Goal: Information Seeking & Learning: Learn about a topic

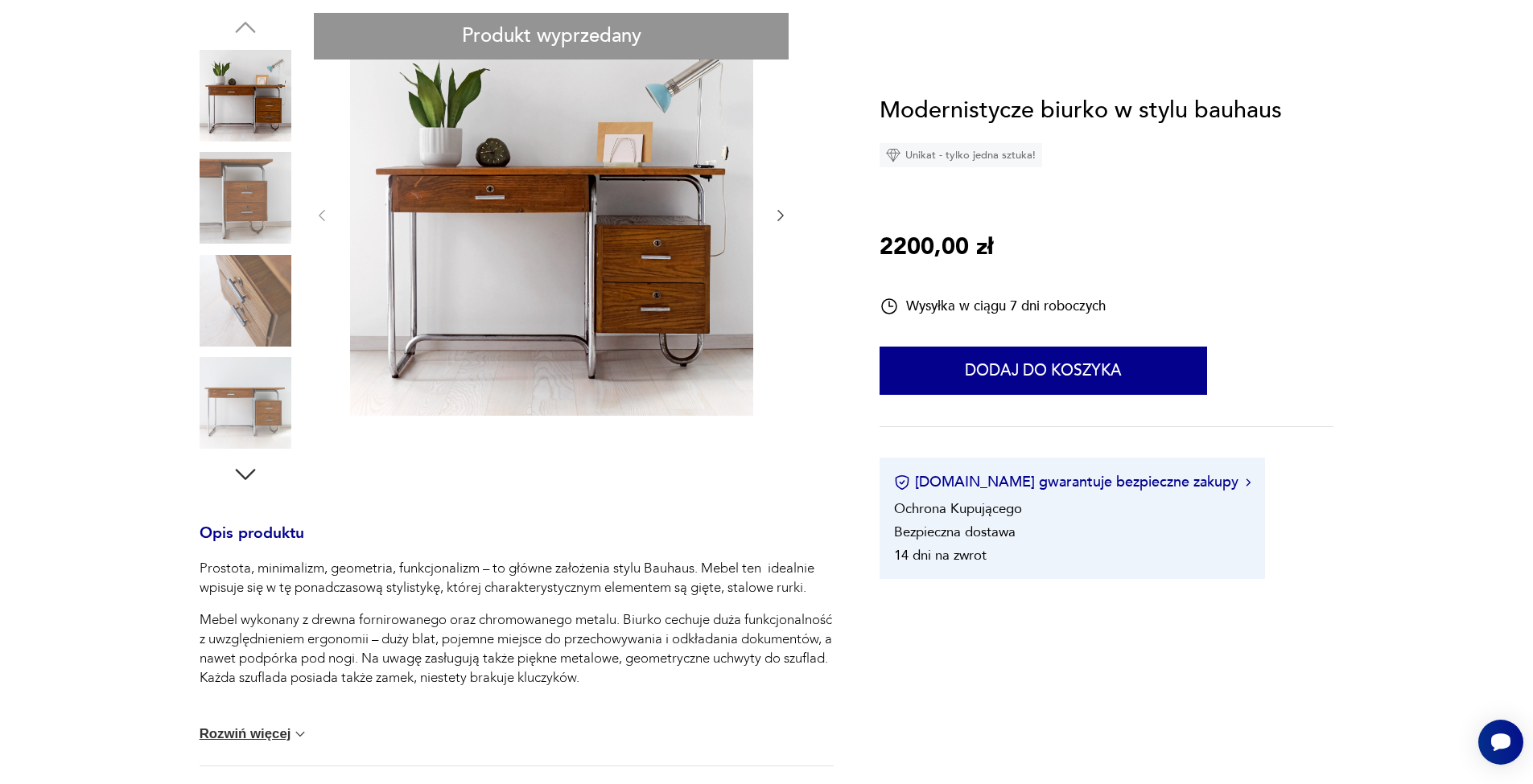
scroll to position [652, 0]
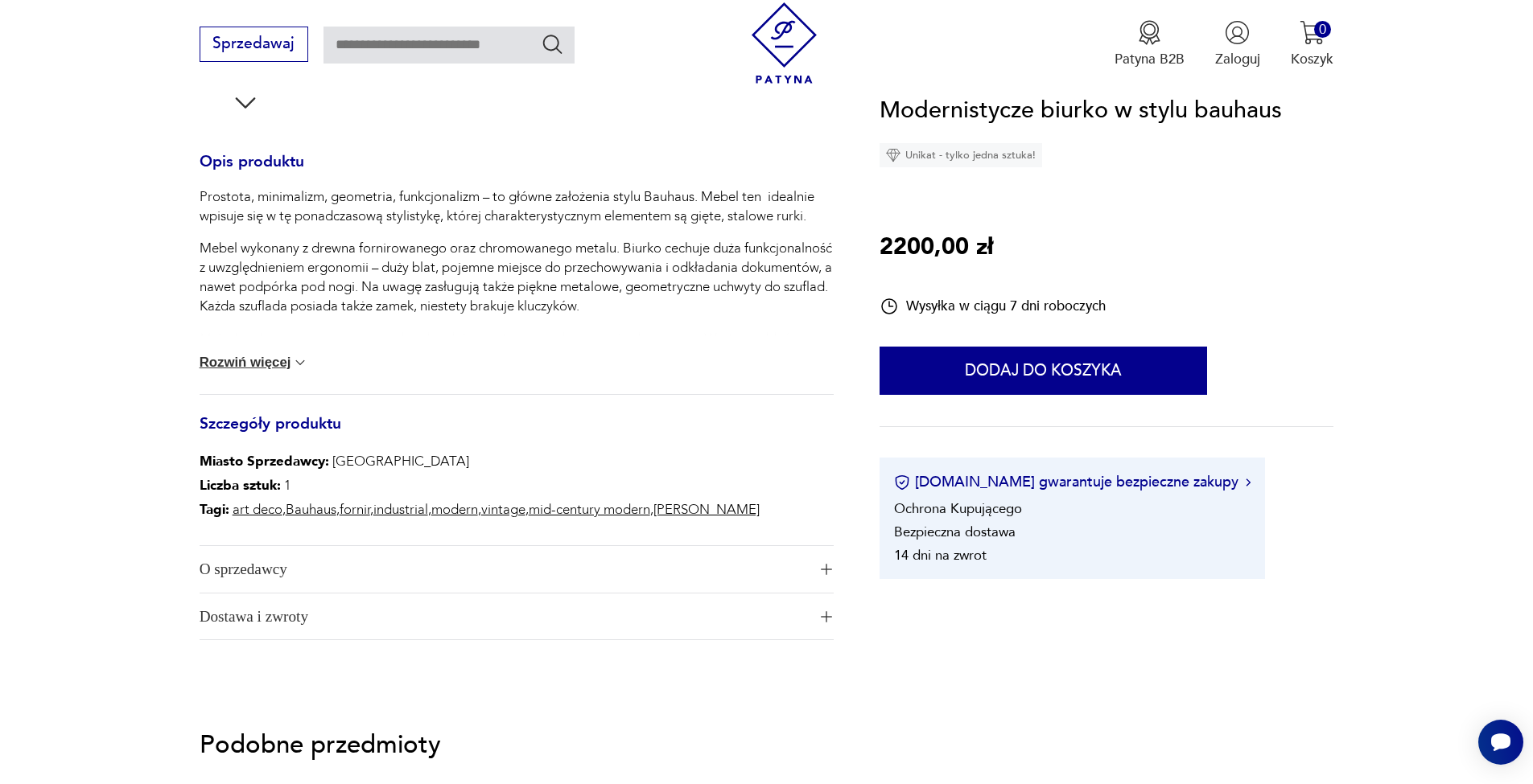
click at [254, 358] on button "Rozwiń więcej" at bounding box center [255, 363] width 110 height 16
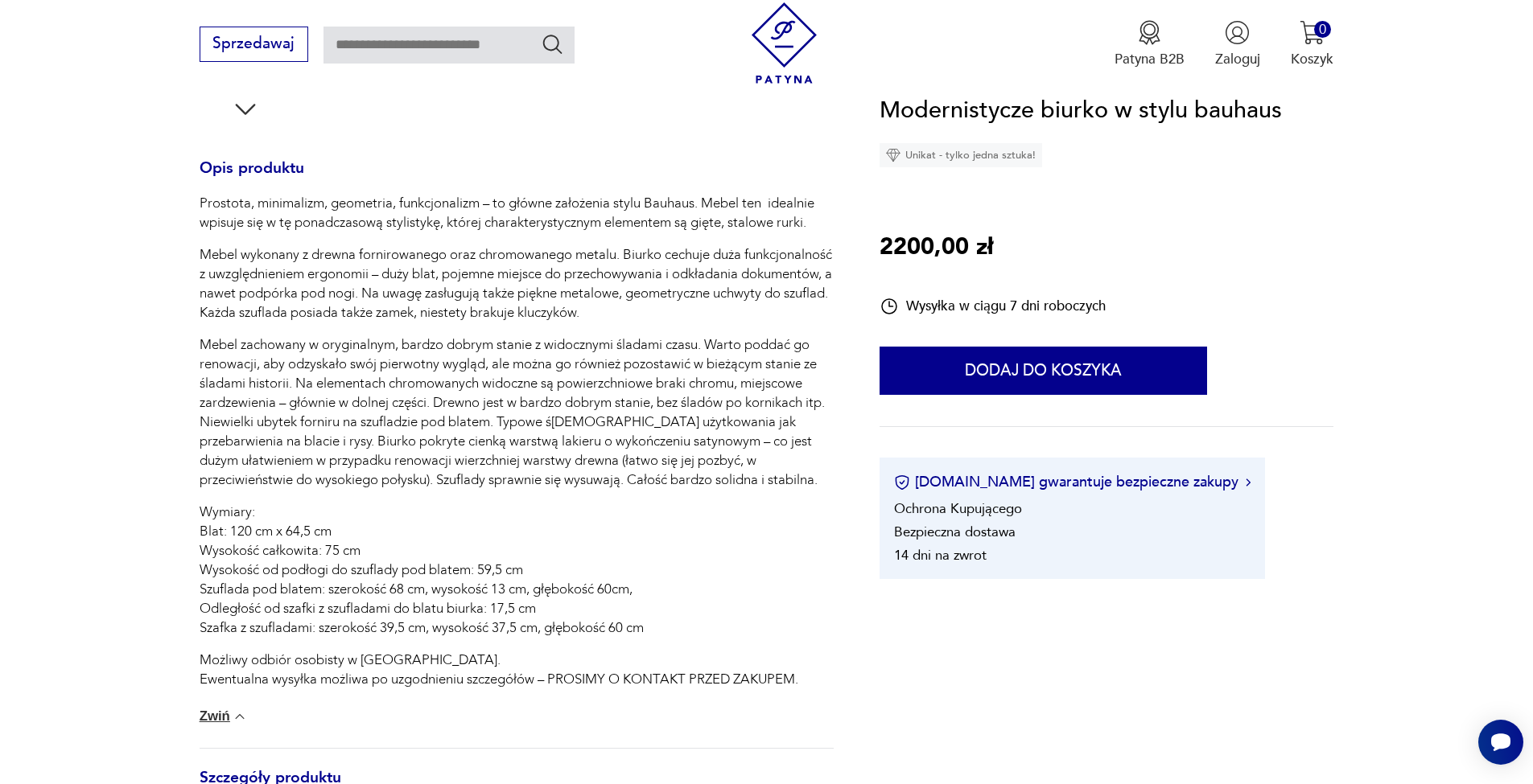
scroll to position [0, 0]
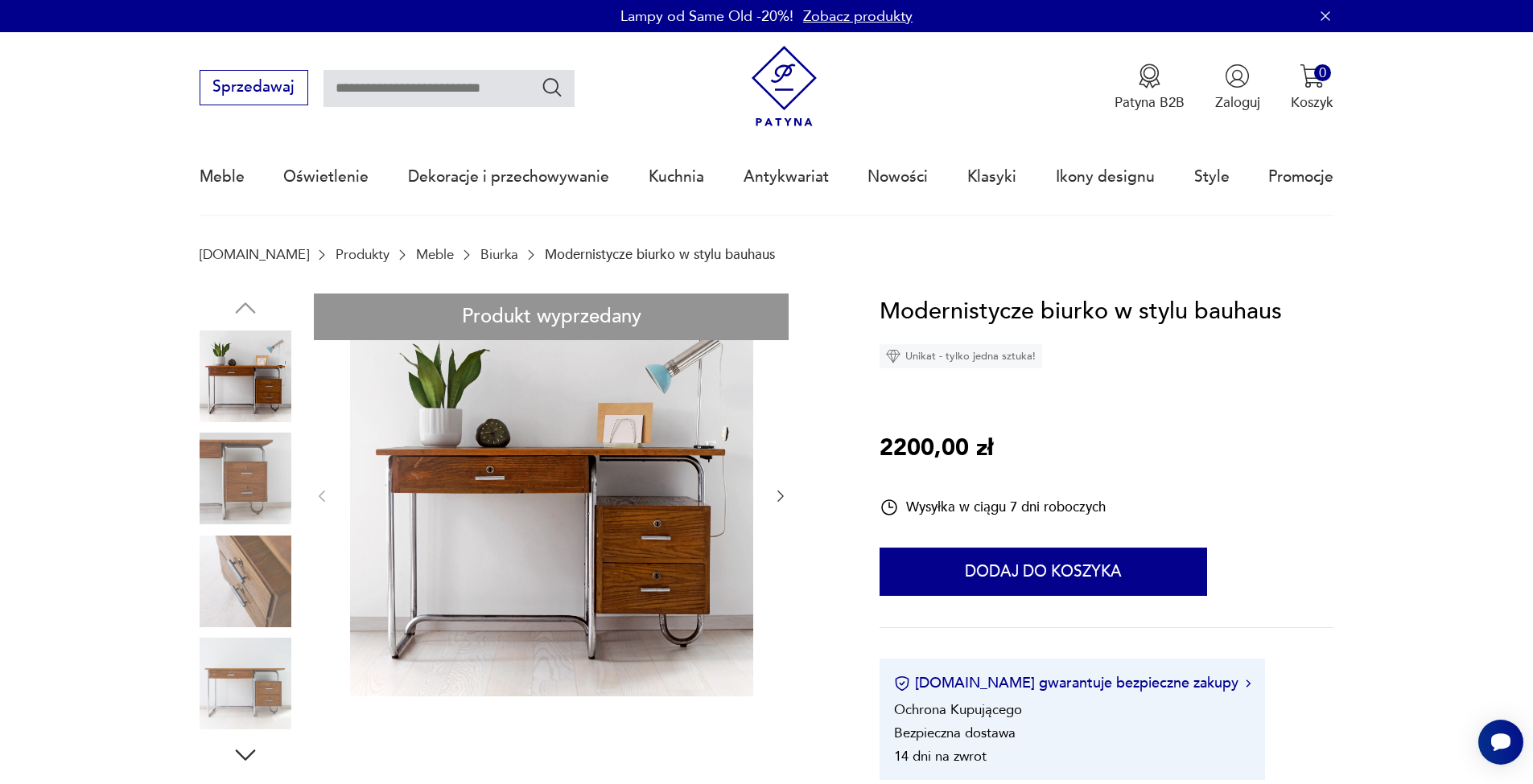
click at [776, 497] on icon "button" at bounding box center [780, 496] width 16 height 16
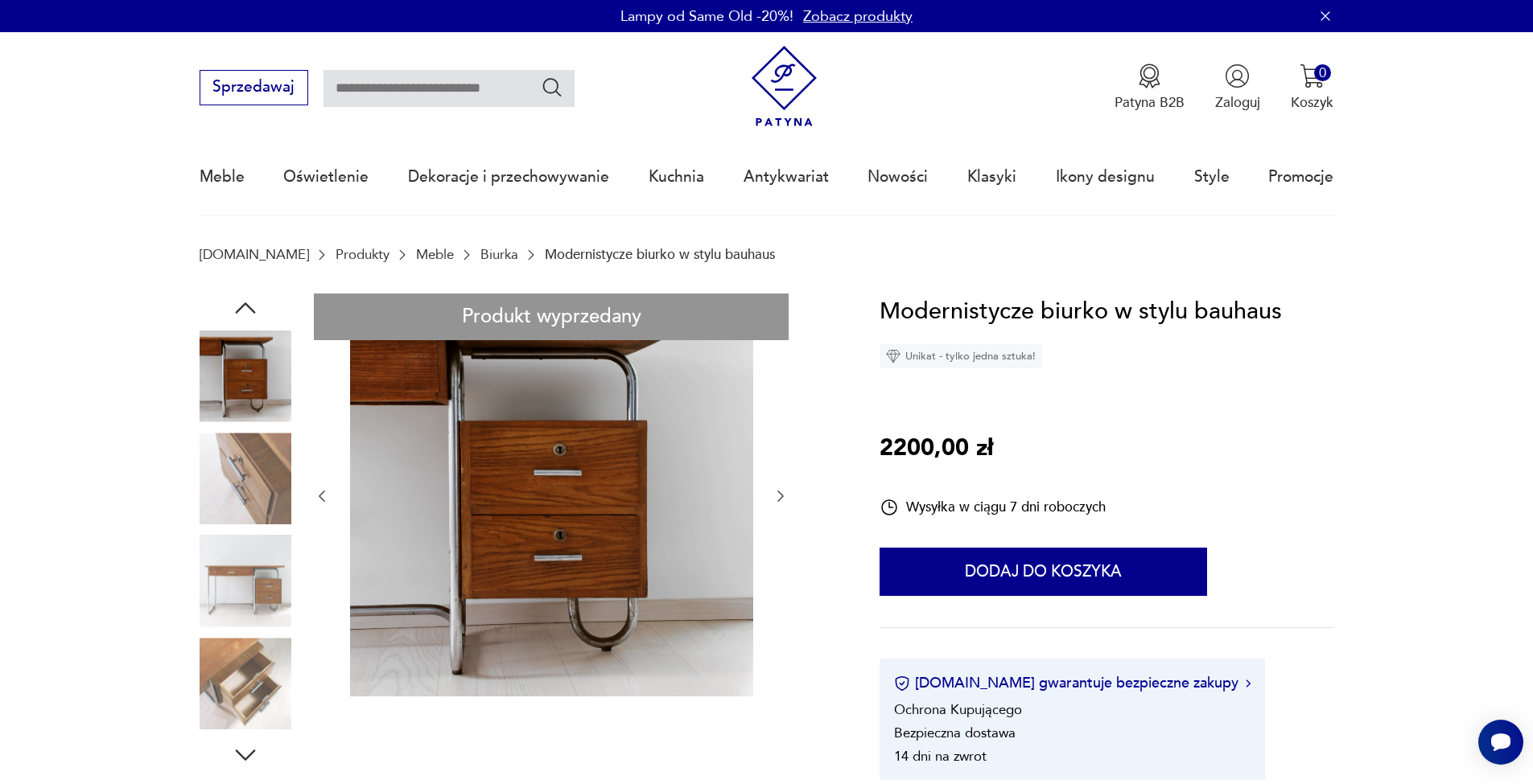
click at [776, 497] on icon "button" at bounding box center [780, 496] width 16 height 16
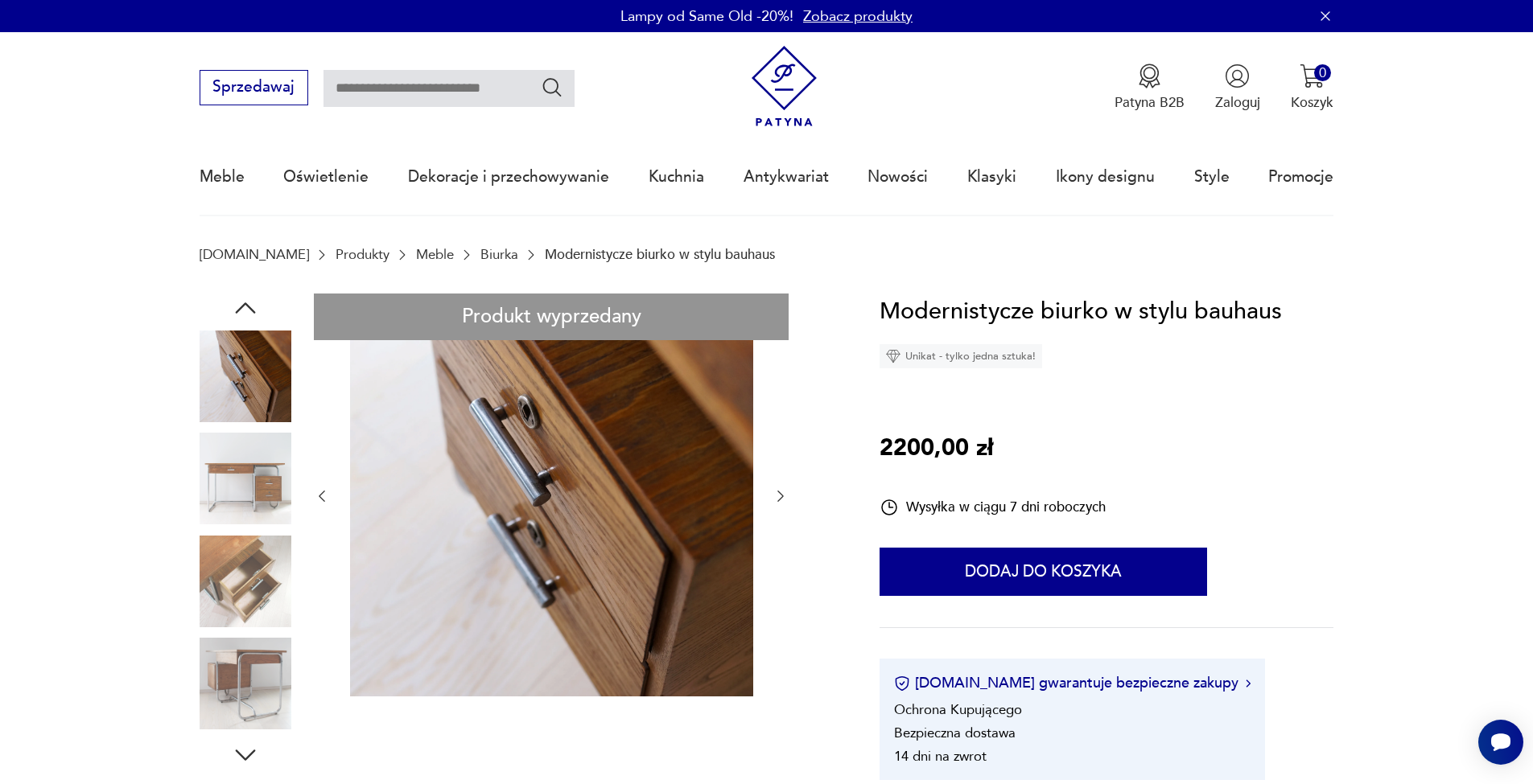
click at [776, 497] on icon "button" at bounding box center [780, 496] width 16 height 16
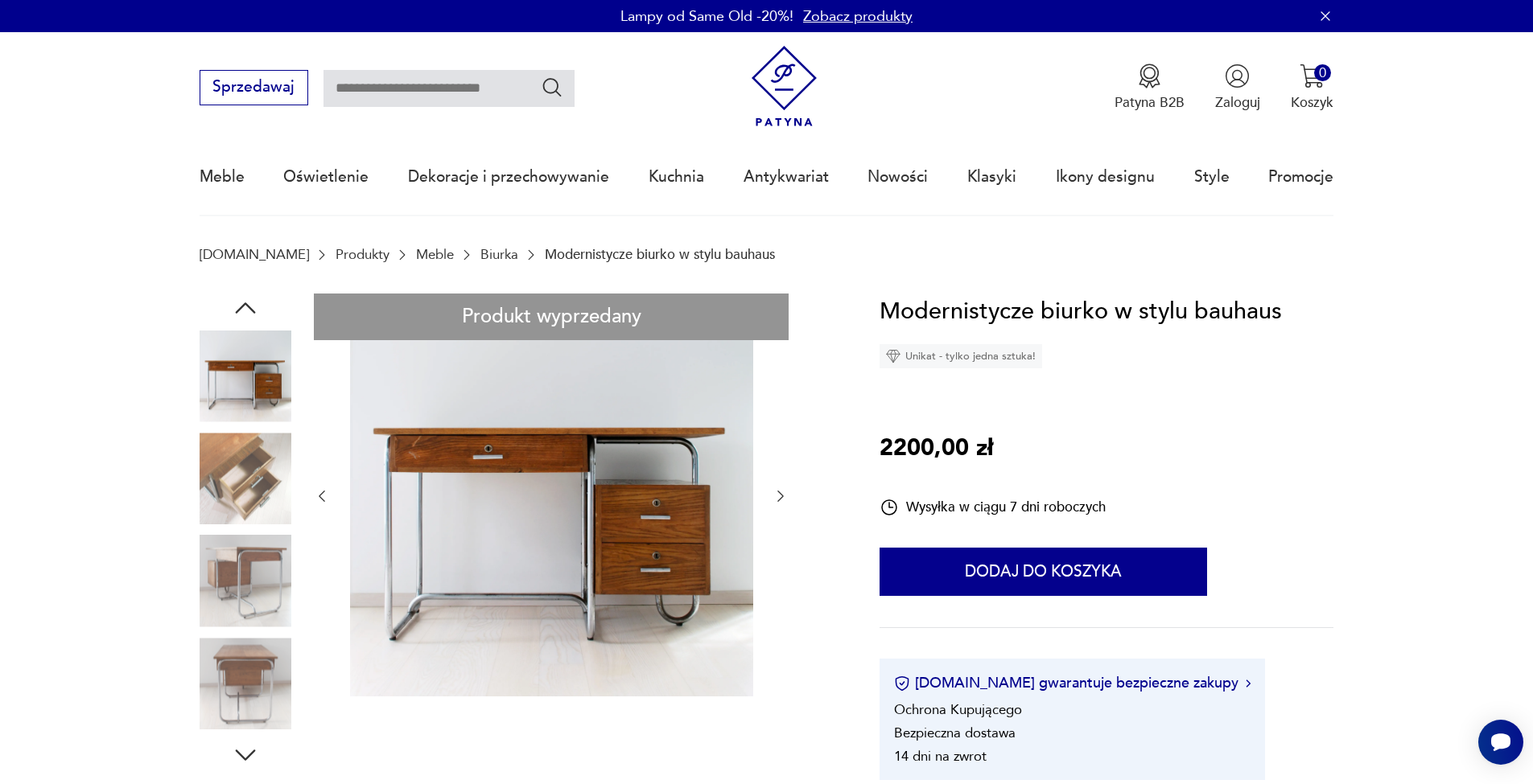
click at [776, 497] on icon "button" at bounding box center [780, 496] width 16 height 16
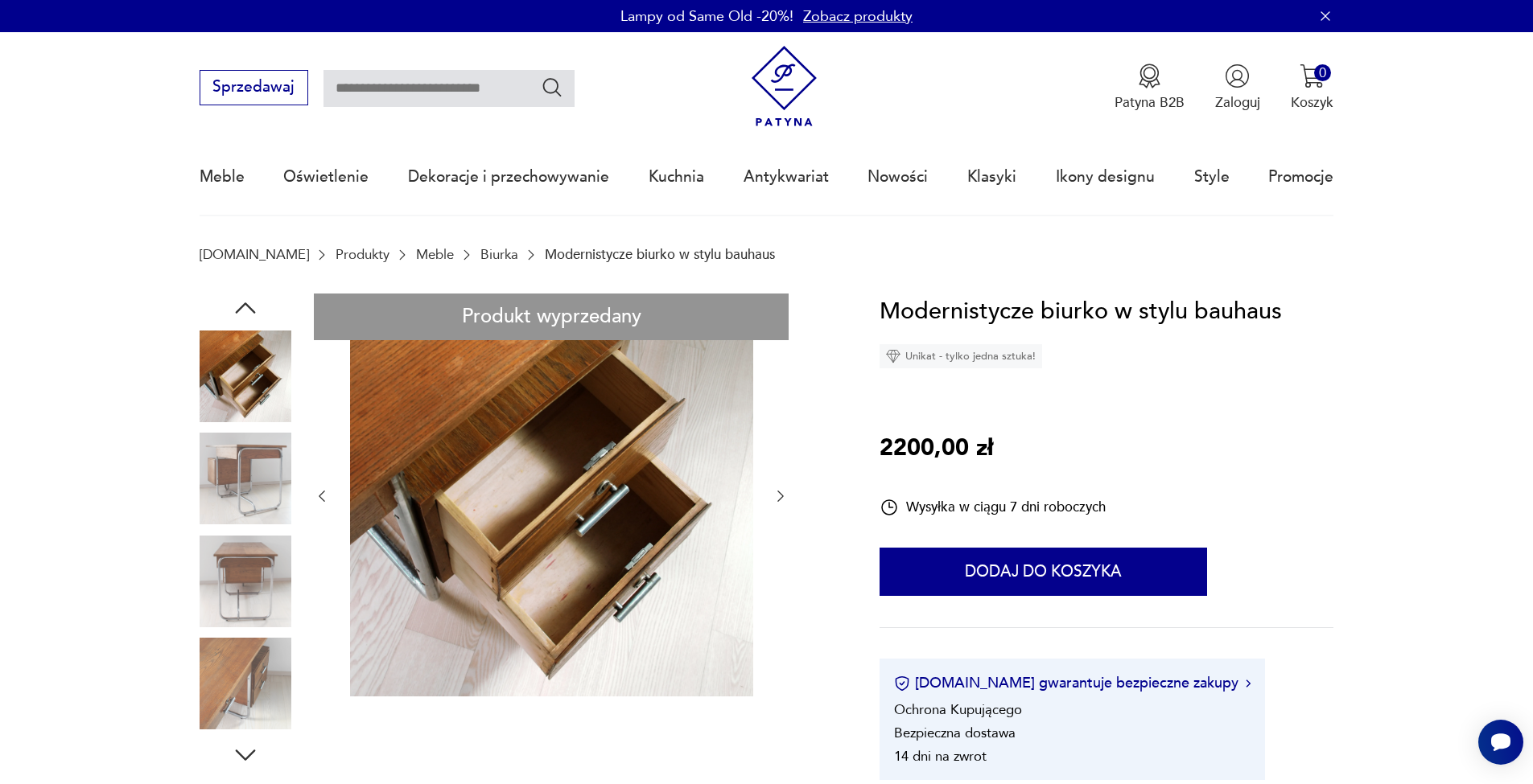
click at [776, 497] on icon "button" at bounding box center [780, 496] width 16 height 16
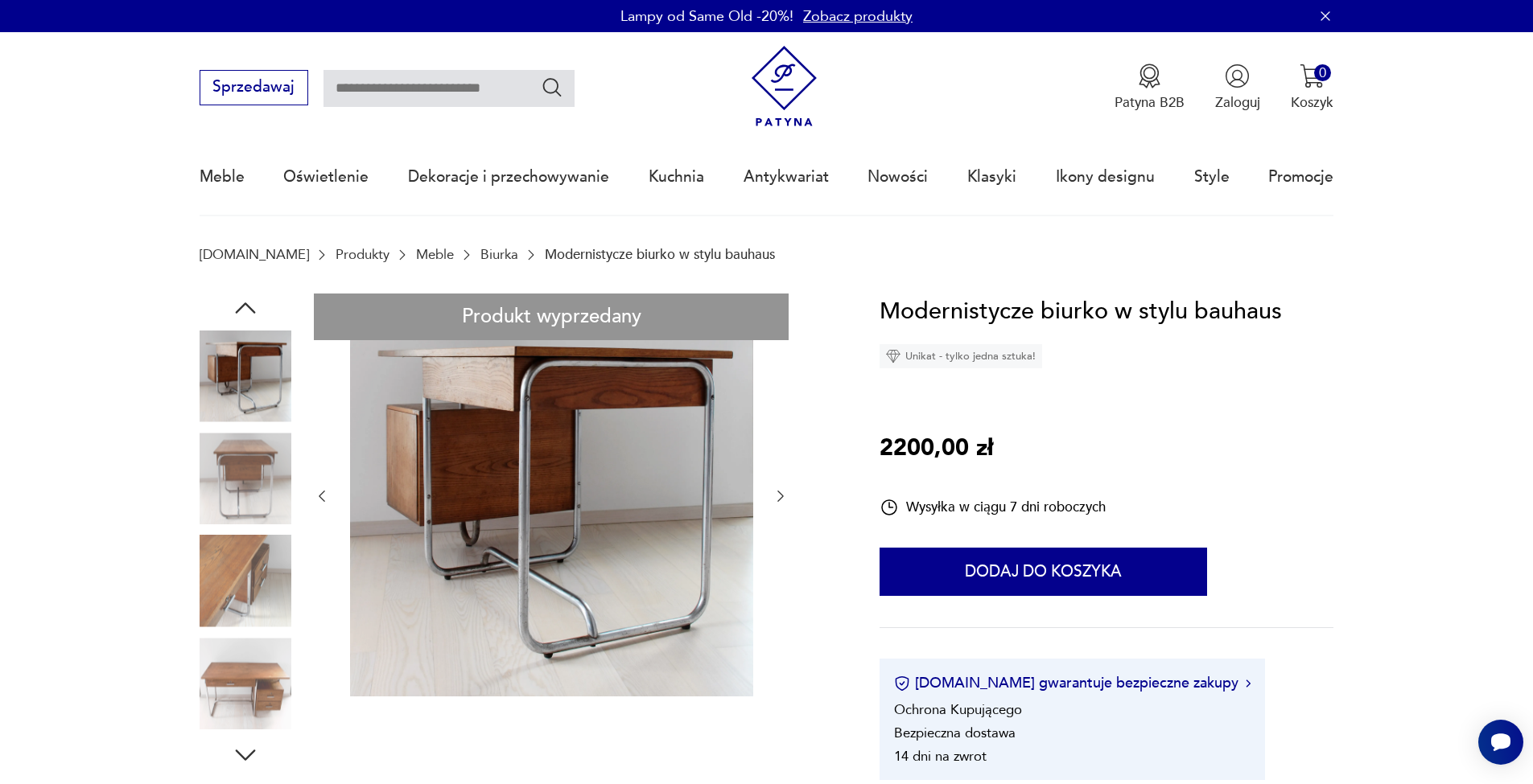
click at [776, 497] on icon "button" at bounding box center [780, 496] width 16 height 16
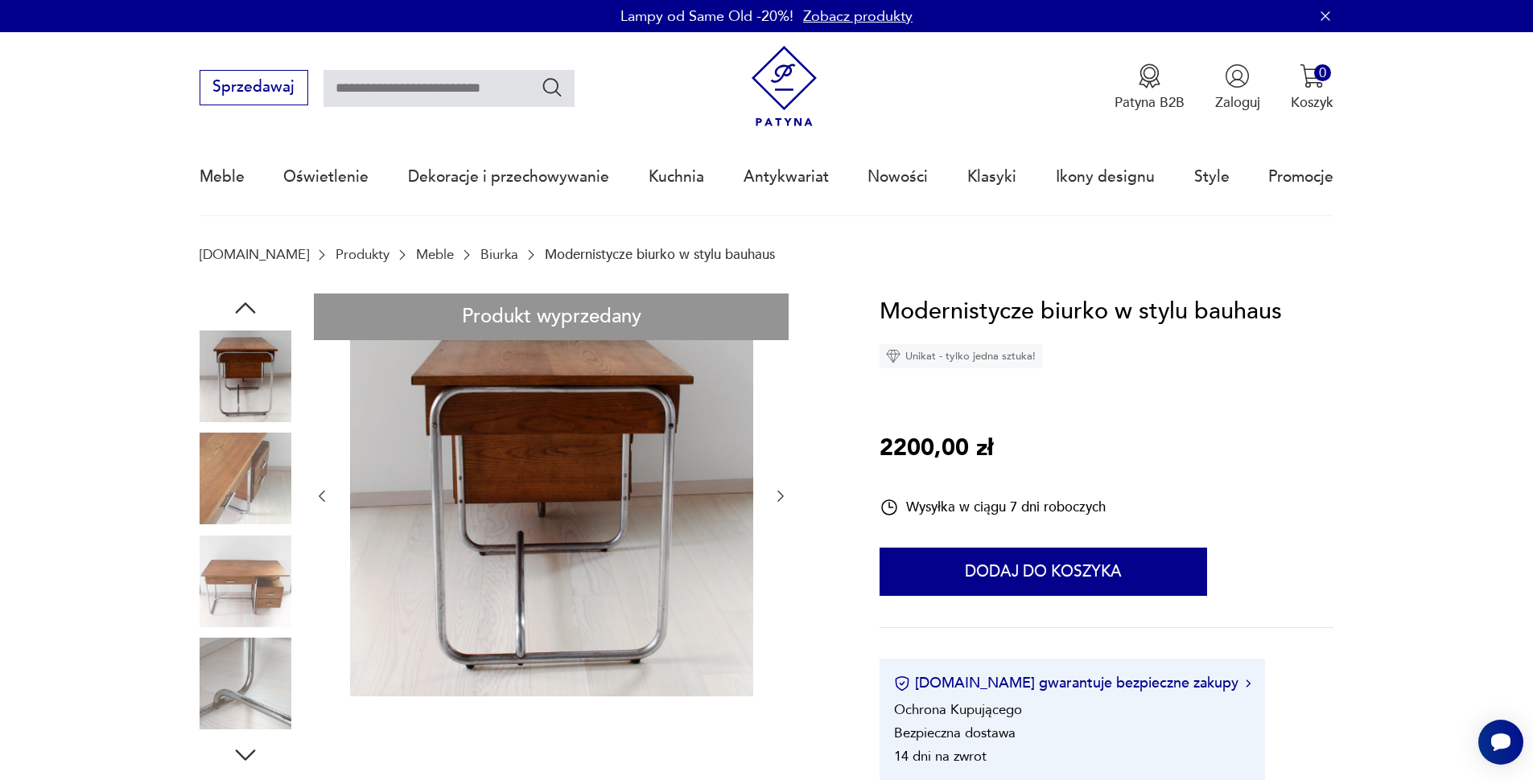
click at [776, 497] on icon "button" at bounding box center [780, 496] width 16 height 16
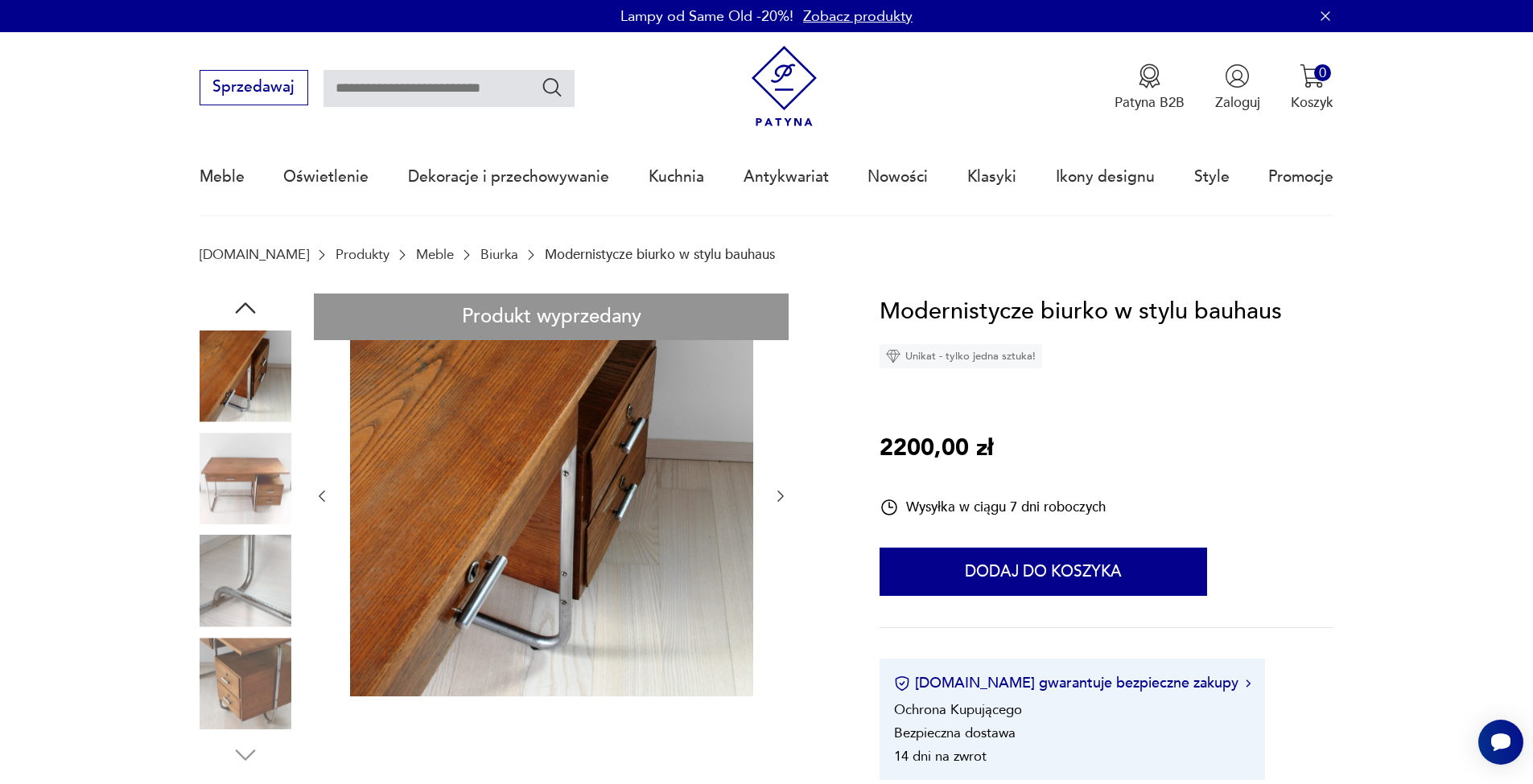
click at [776, 497] on icon "button" at bounding box center [780, 496] width 16 height 16
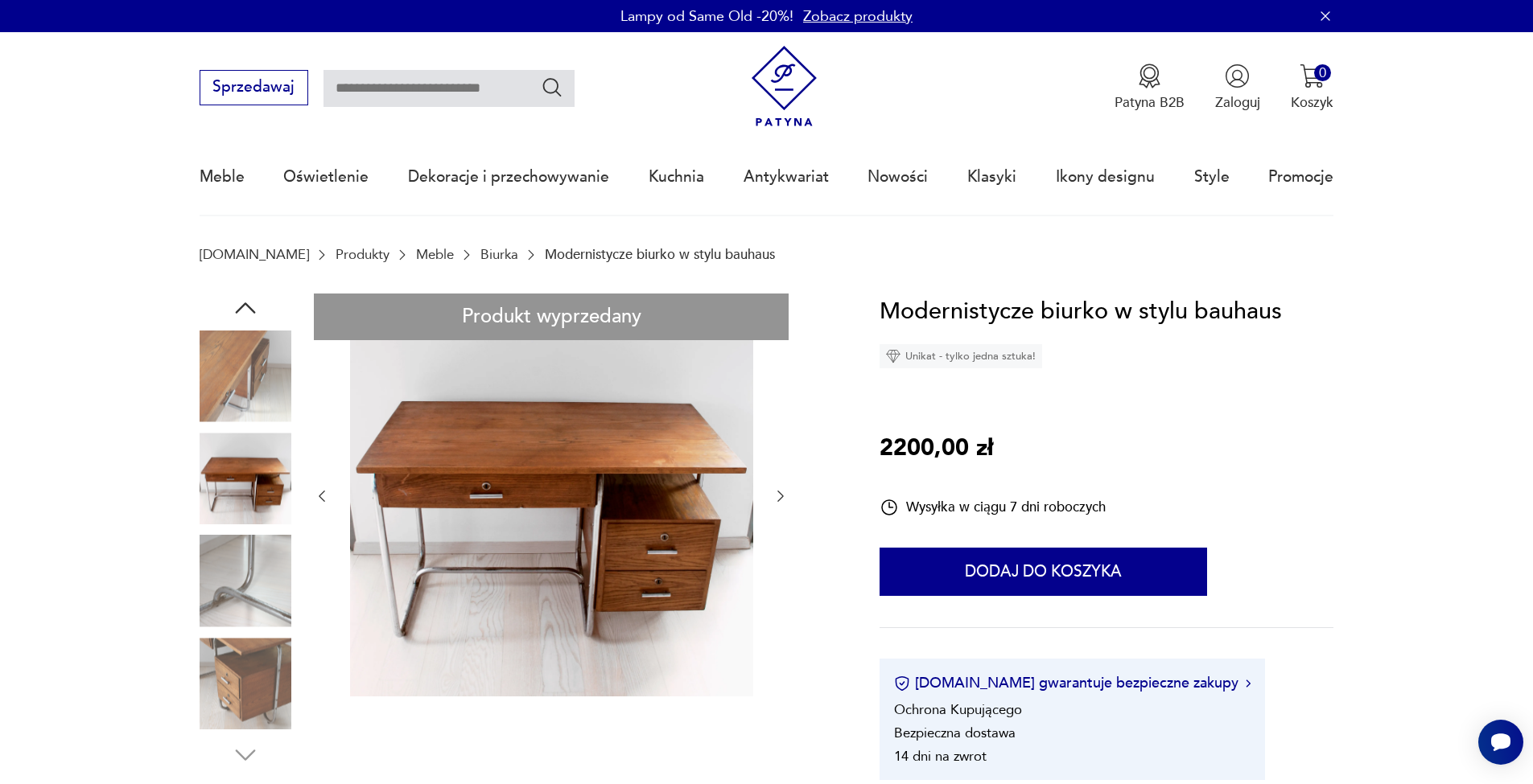
click at [776, 497] on icon "button" at bounding box center [780, 496] width 16 height 16
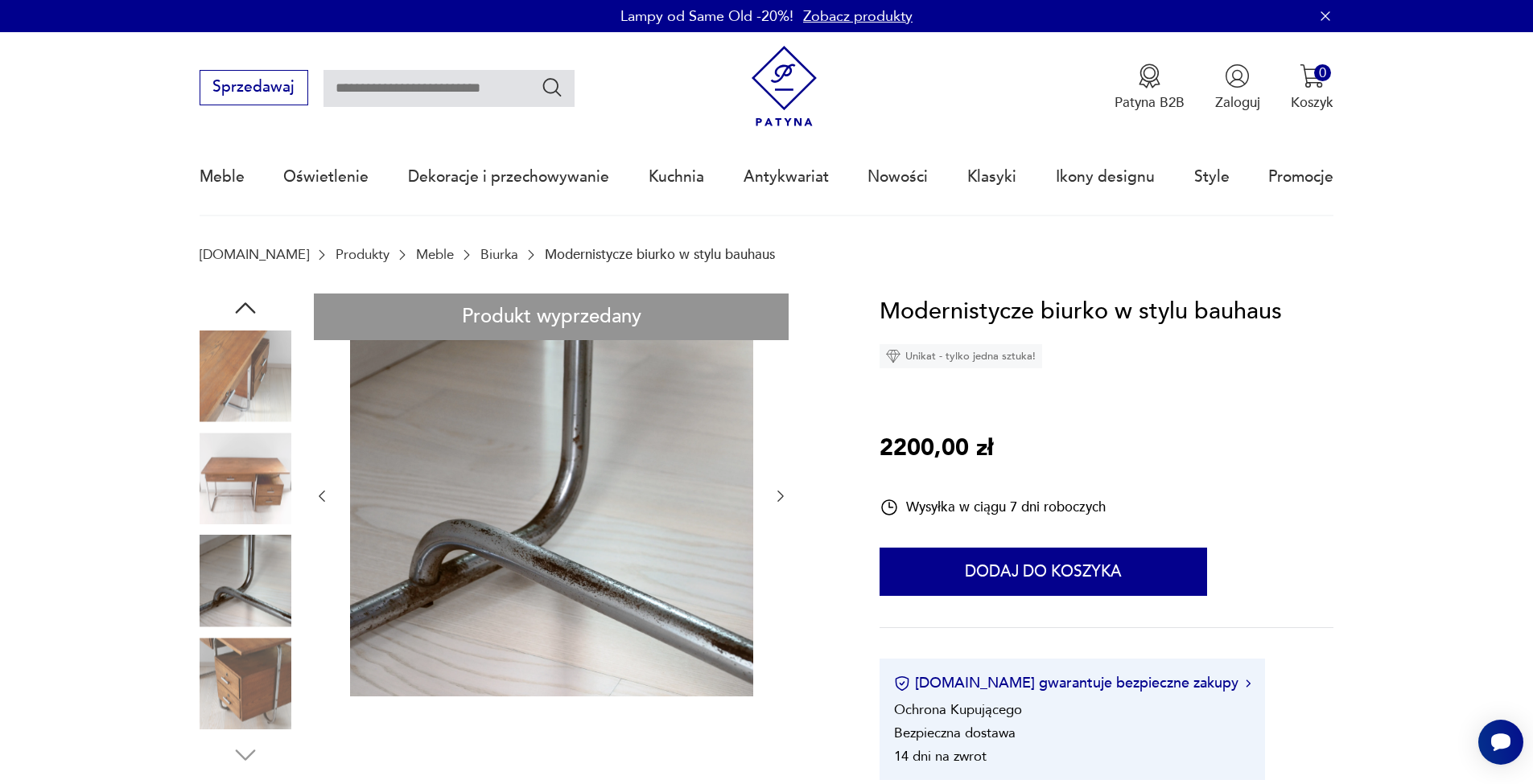
click at [776, 497] on icon "button" at bounding box center [780, 496] width 16 height 16
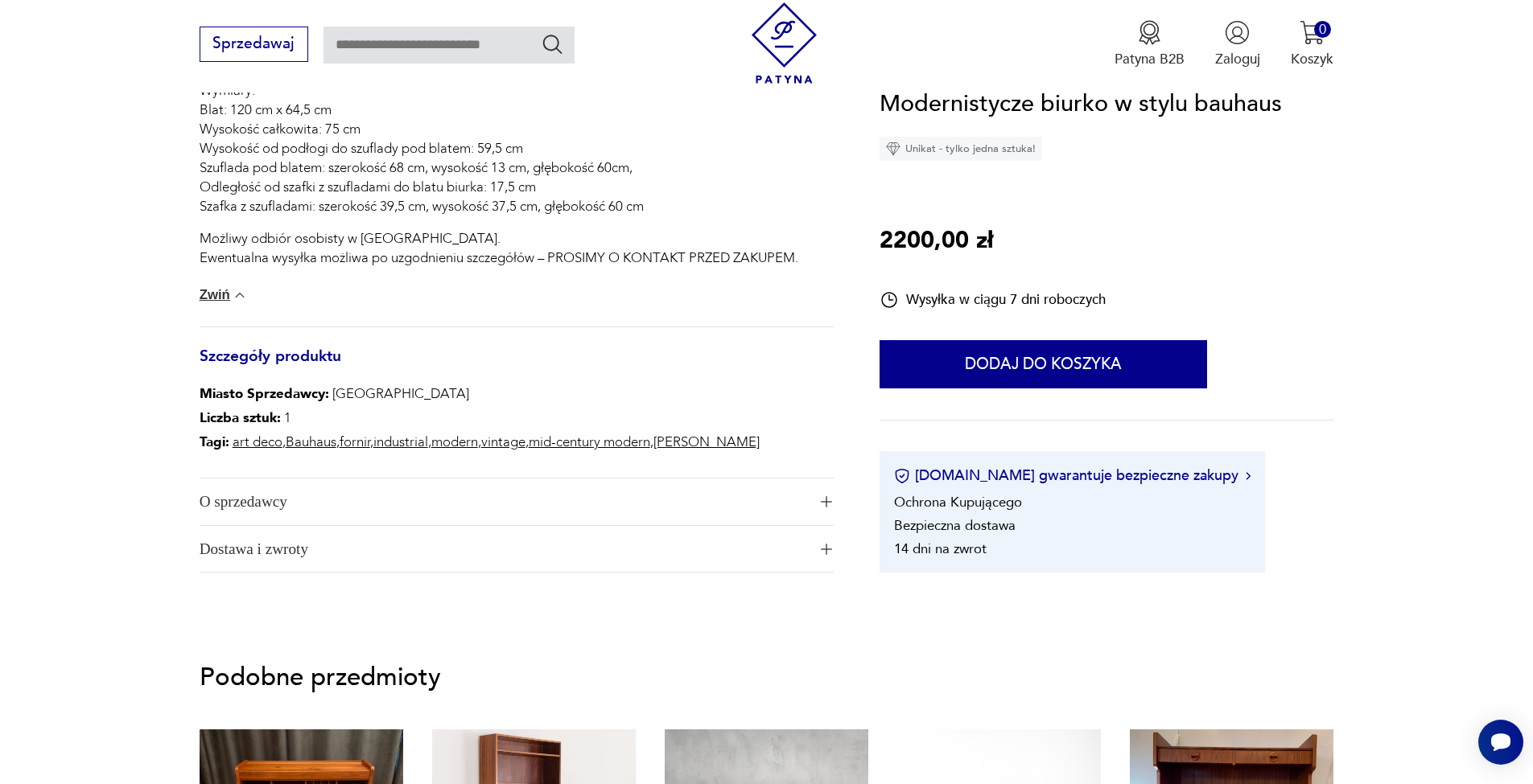
scroll to position [1080, 0]
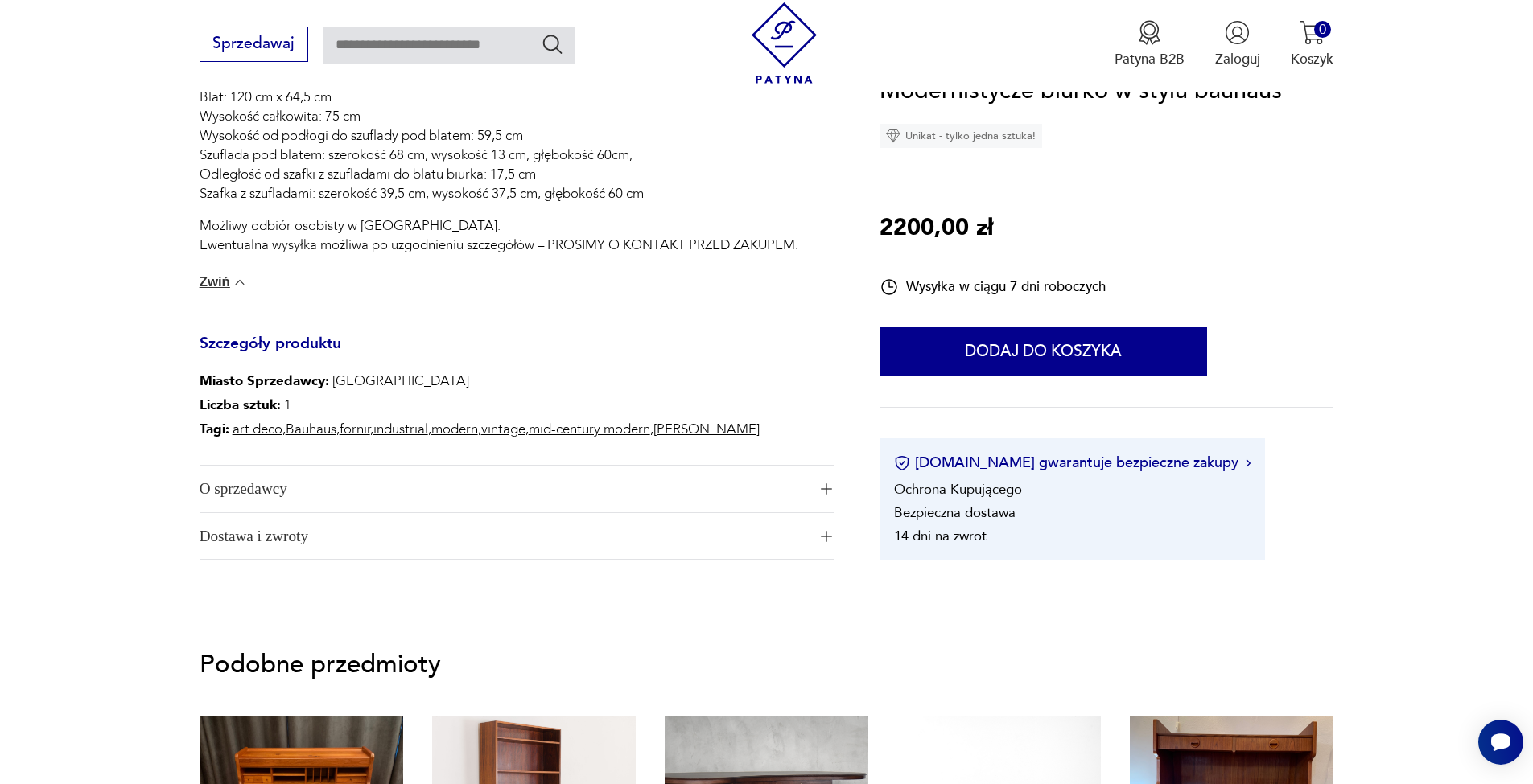
click at [458, 529] on span "Dostawa i zwroty" at bounding box center [504, 536] width 608 height 47
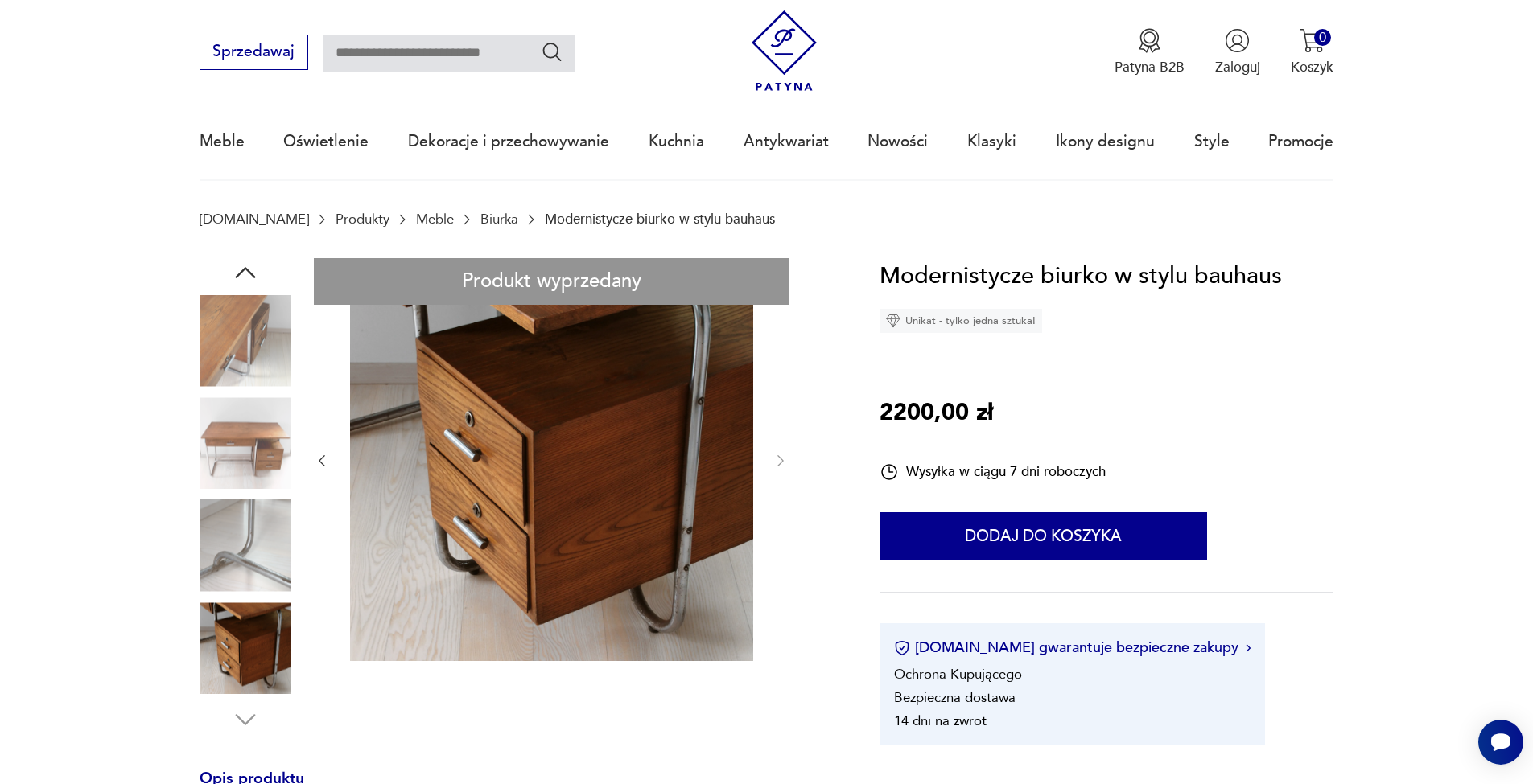
scroll to position [0, 0]
